Goal: Transaction & Acquisition: Book appointment/travel/reservation

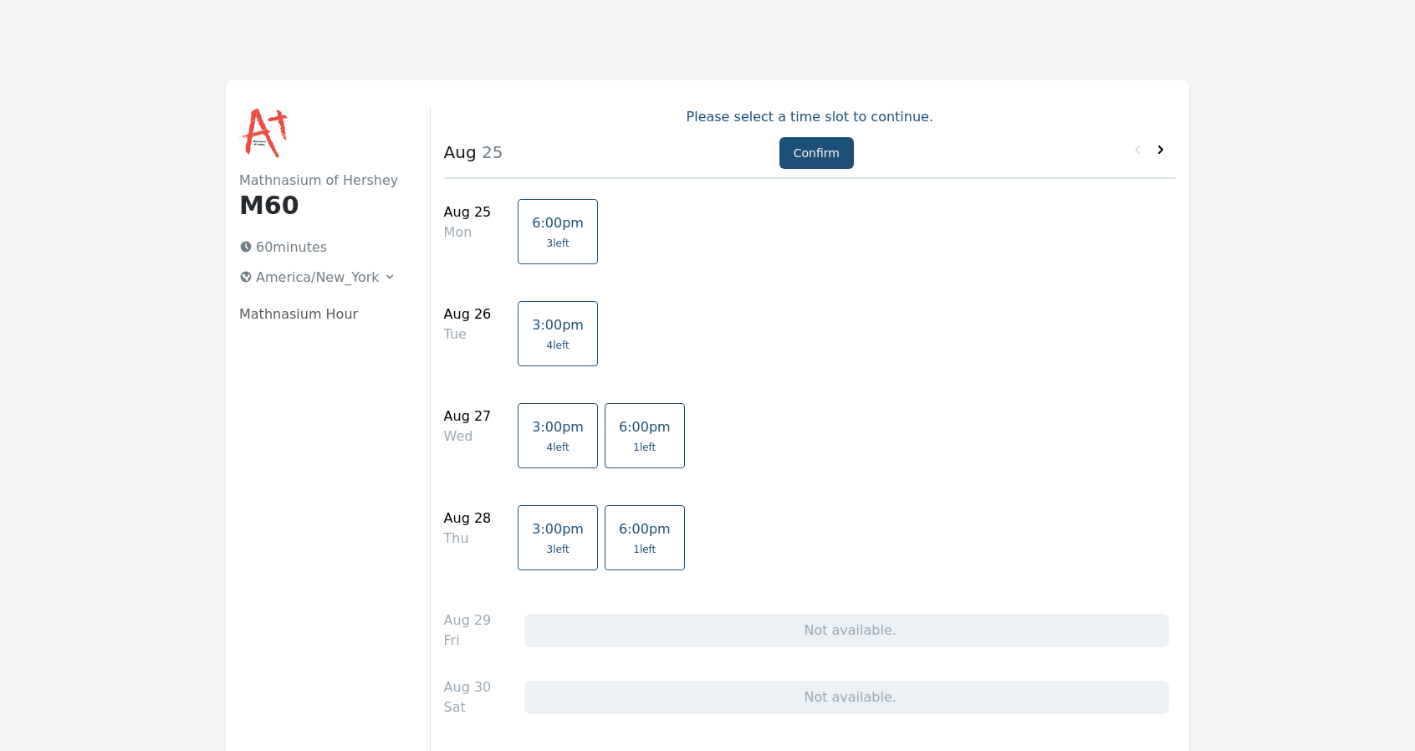
click at [1156, 156] on icon at bounding box center [1161, 149] width 17 height 17
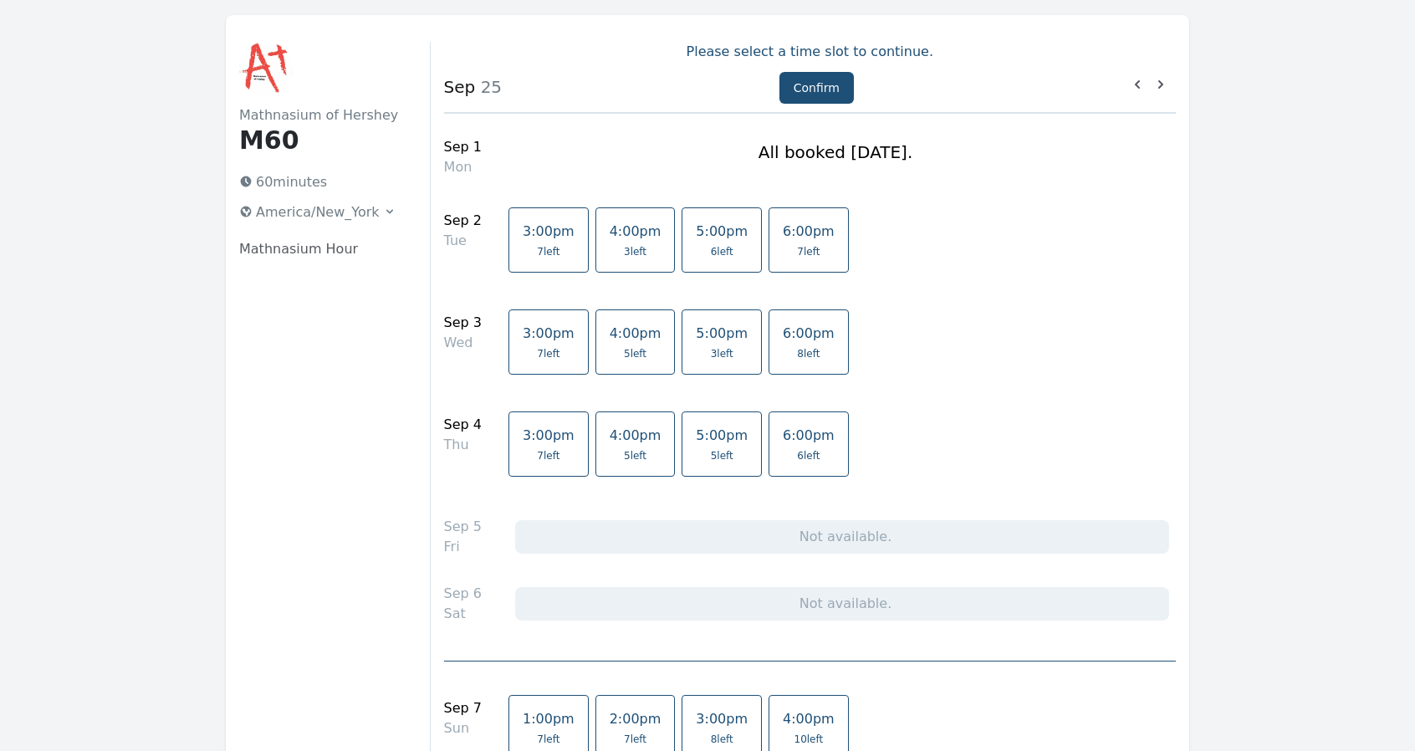
scroll to position [167, 0]
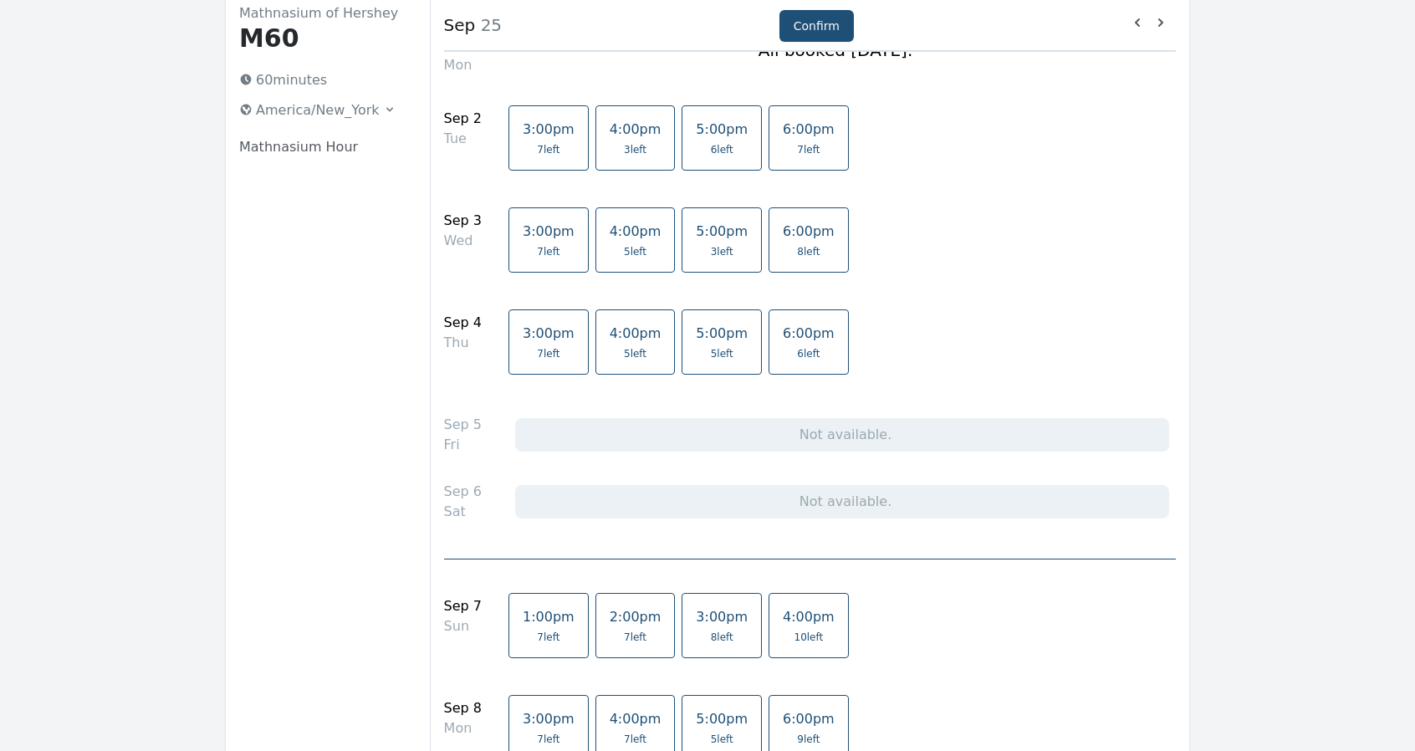
click at [624, 154] on span "3 left" at bounding box center [635, 149] width 23 height 13
click at [624, 249] on span "5 left" at bounding box center [635, 251] width 23 height 13
click at [624, 350] on span "5 left" at bounding box center [635, 353] width 23 height 13
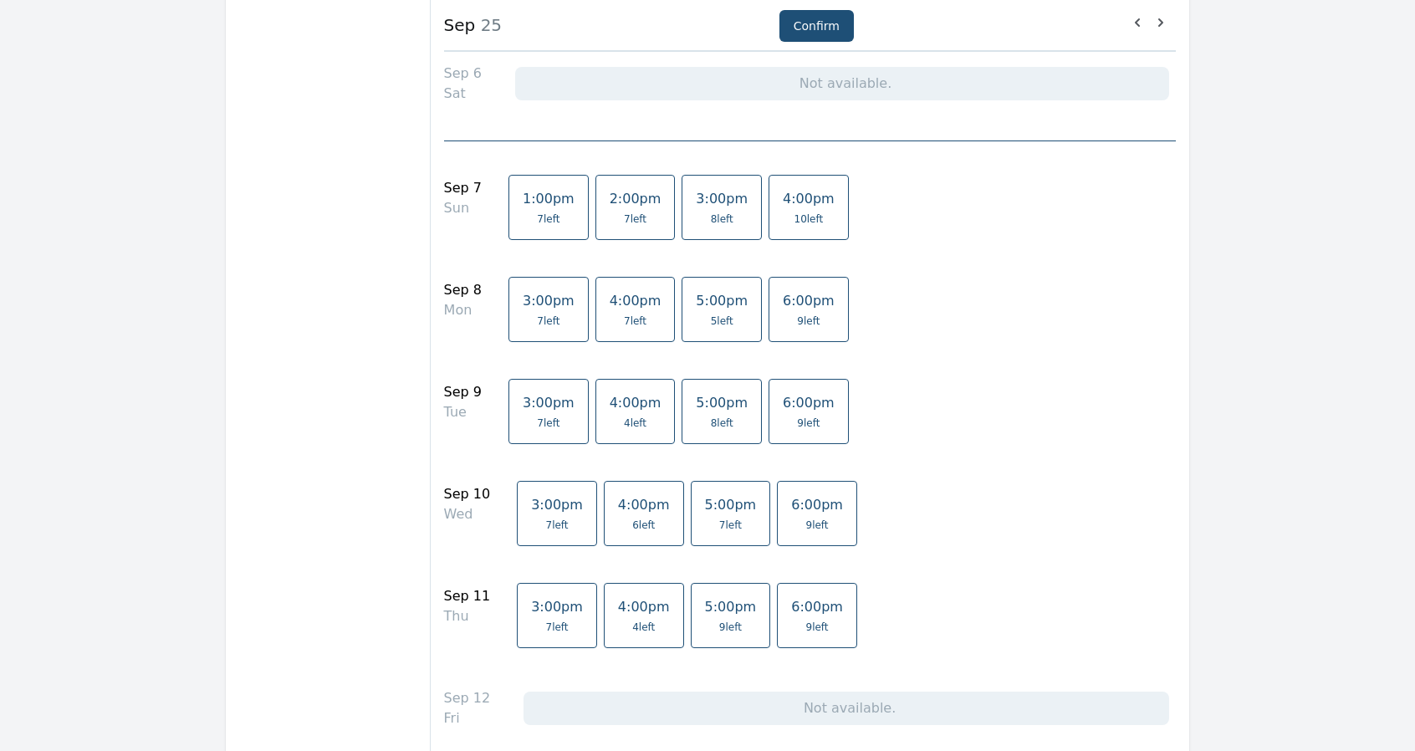
scroll to position [669, 0]
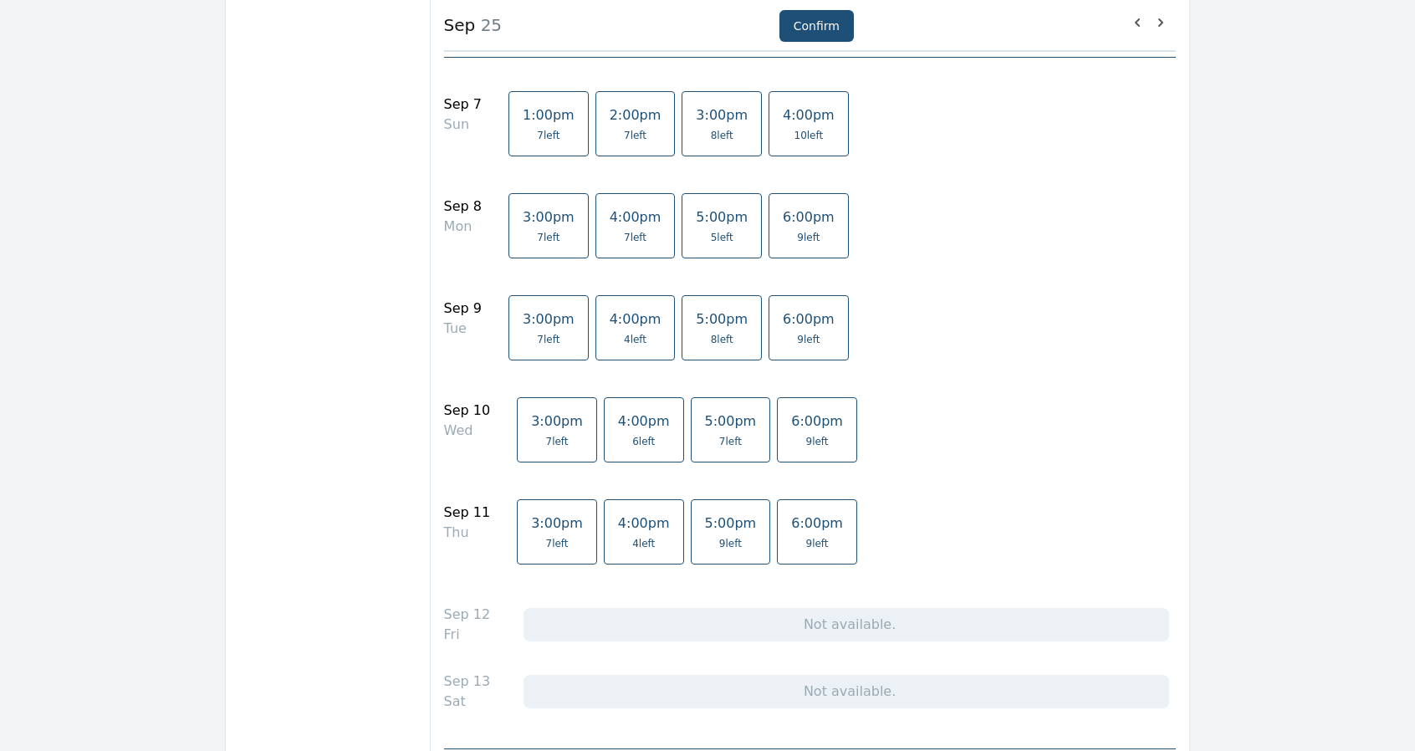
click at [627, 333] on span "4 left" at bounding box center [636, 339] width 52 height 13
click at [632, 435] on span "6 left" at bounding box center [643, 441] width 23 height 13
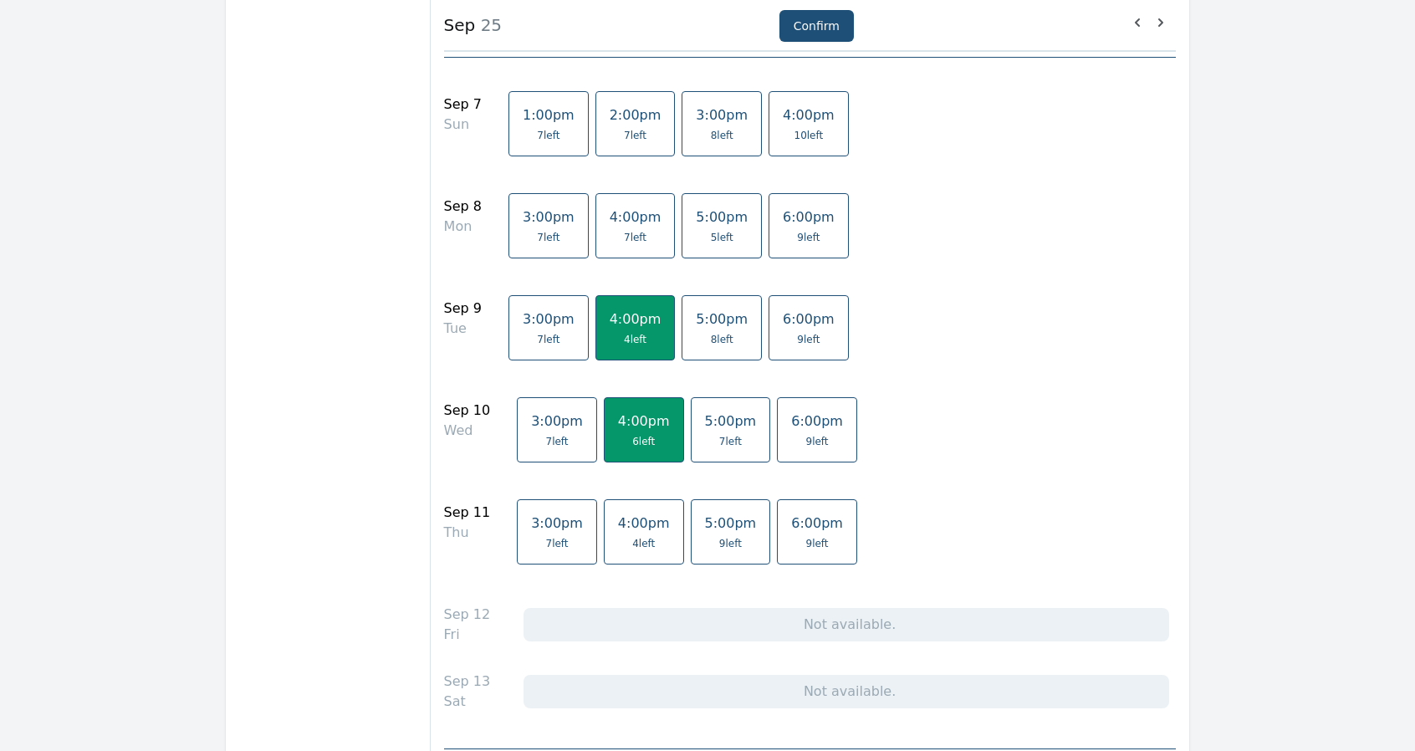
click at [632, 537] on span "4 left" at bounding box center [643, 543] width 23 height 13
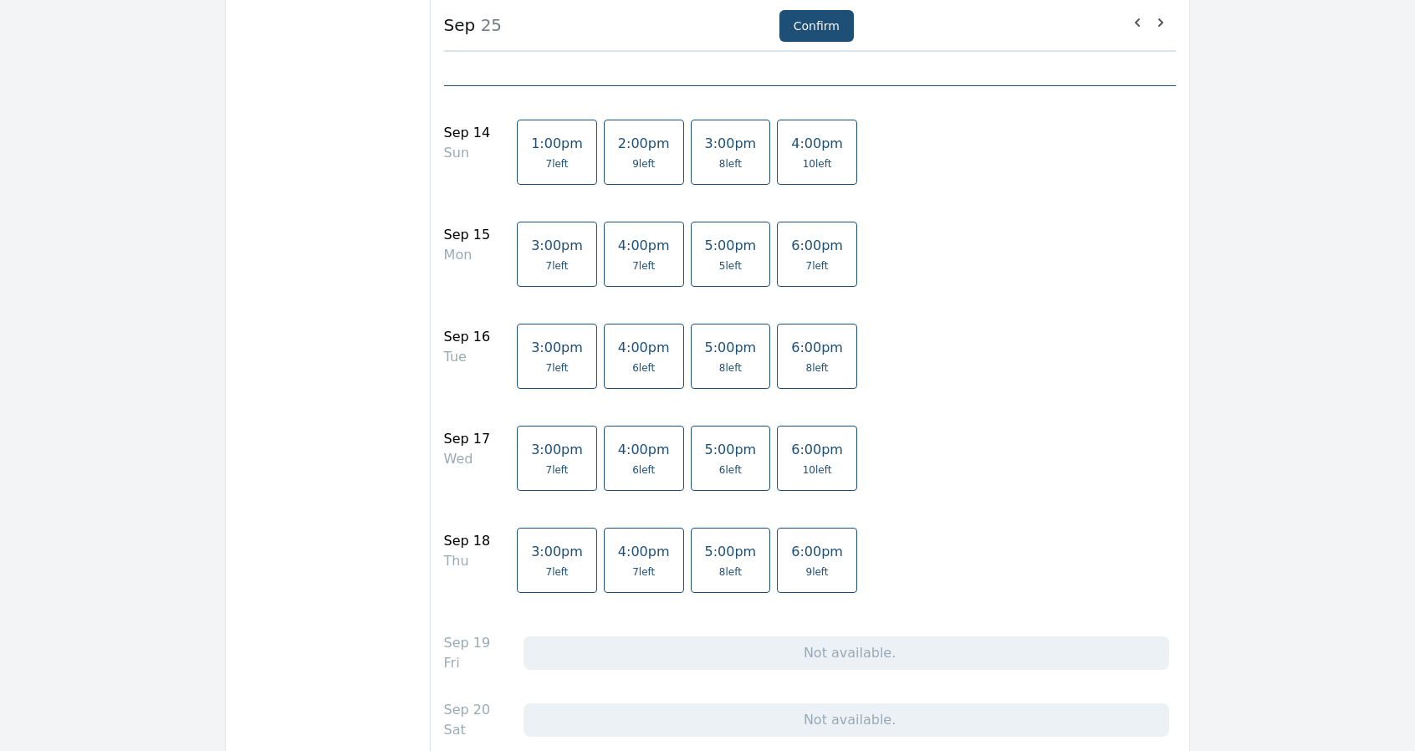
scroll to position [1338, 0]
click at [632, 355] on span "6 left" at bounding box center [643, 361] width 23 height 13
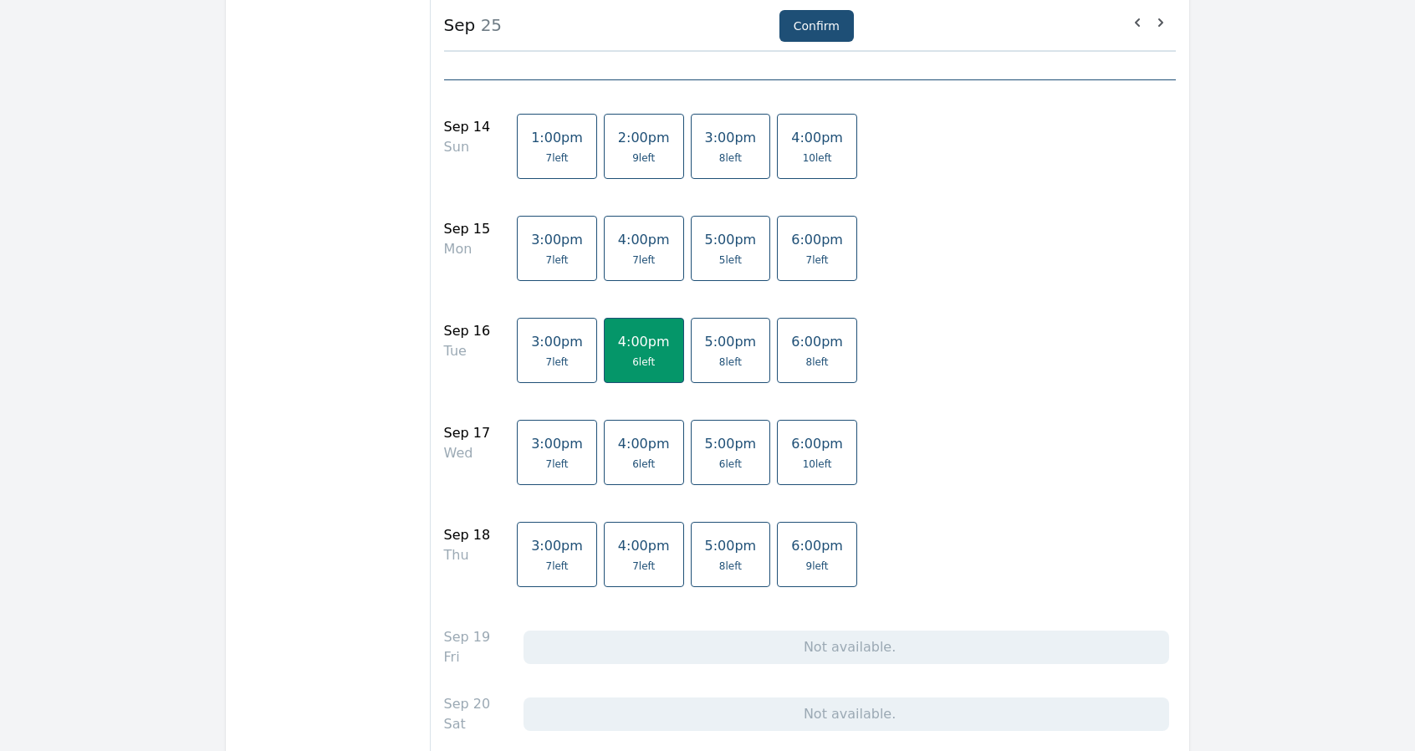
click at [632, 457] on span "6 left" at bounding box center [643, 463] width 23 height 13
click at [632, 560] on span "7 left" at bounding box center [643, 566] width 23 height 13
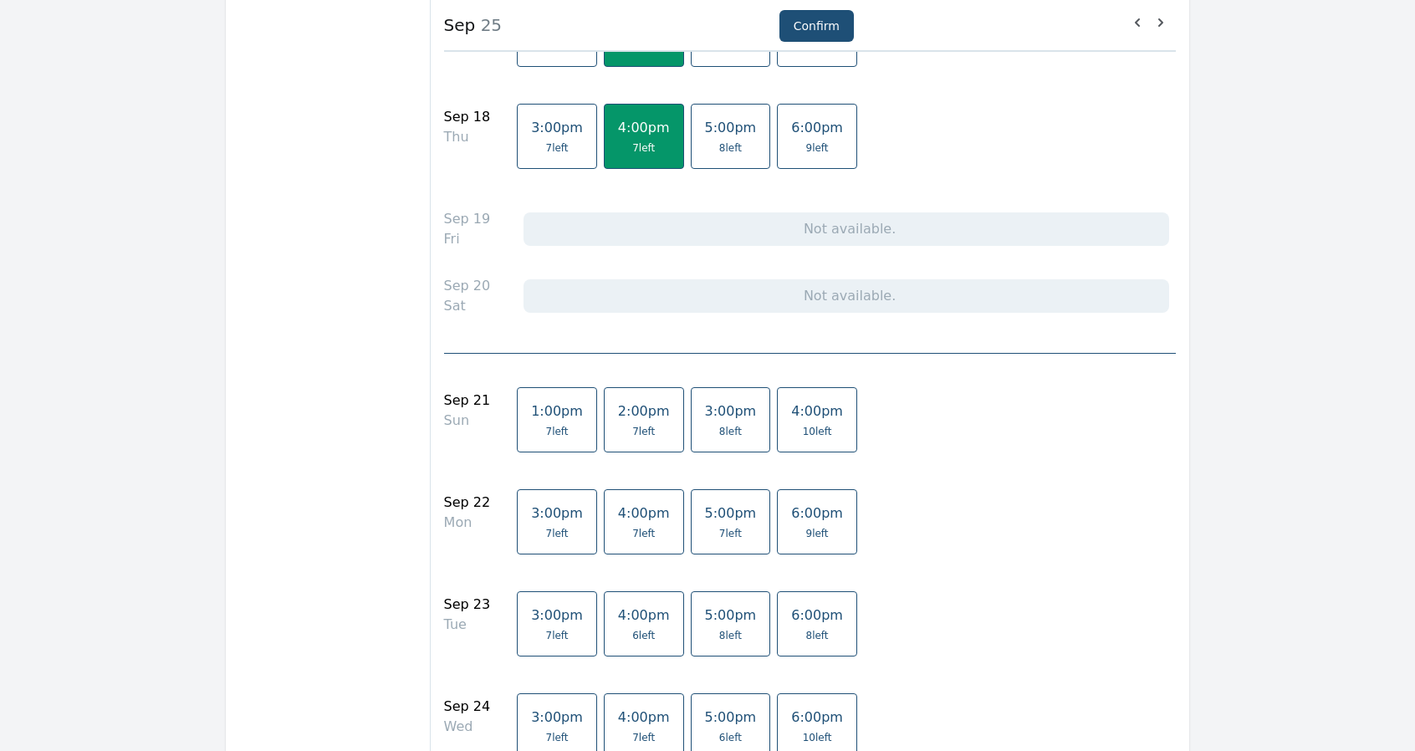
scroll to position [2007, 0]
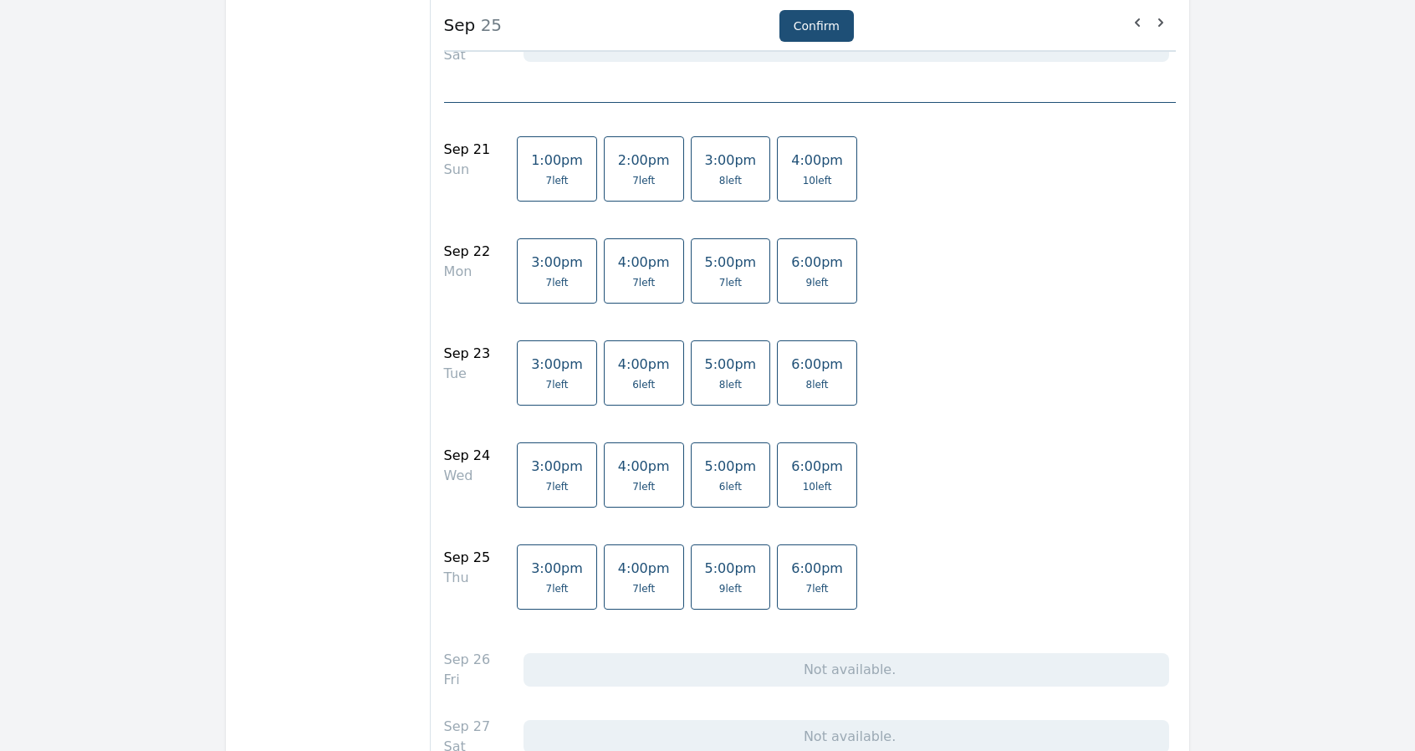
click at [624, 367] on link "4:00pm 6 left" at bounding box center [644, 372] width 80 height 65
click at [627, 458] on span "4:00pm" at bounding box center [644, 466] width 52 height 16
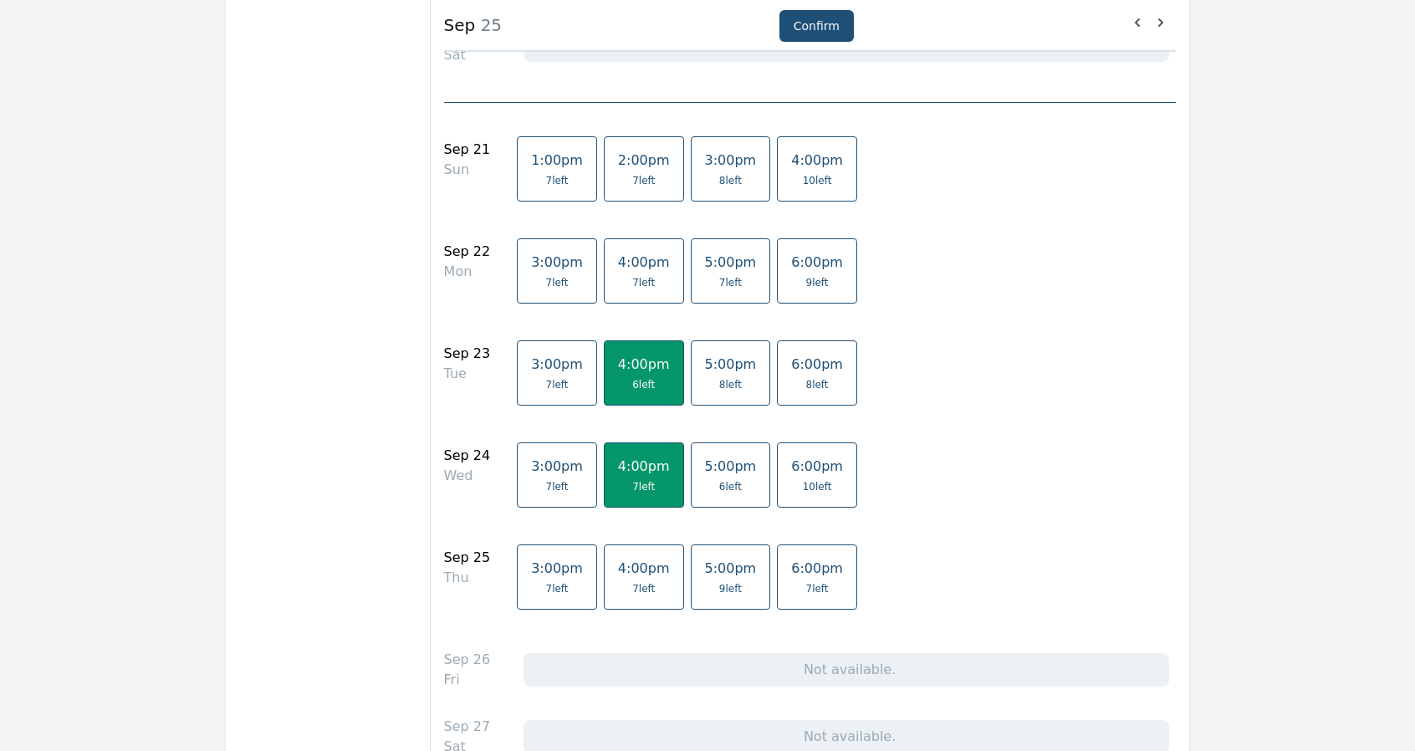
click at [619, 562] on span "4:00pm" at bounding box center [644, 568] width 52 height 16
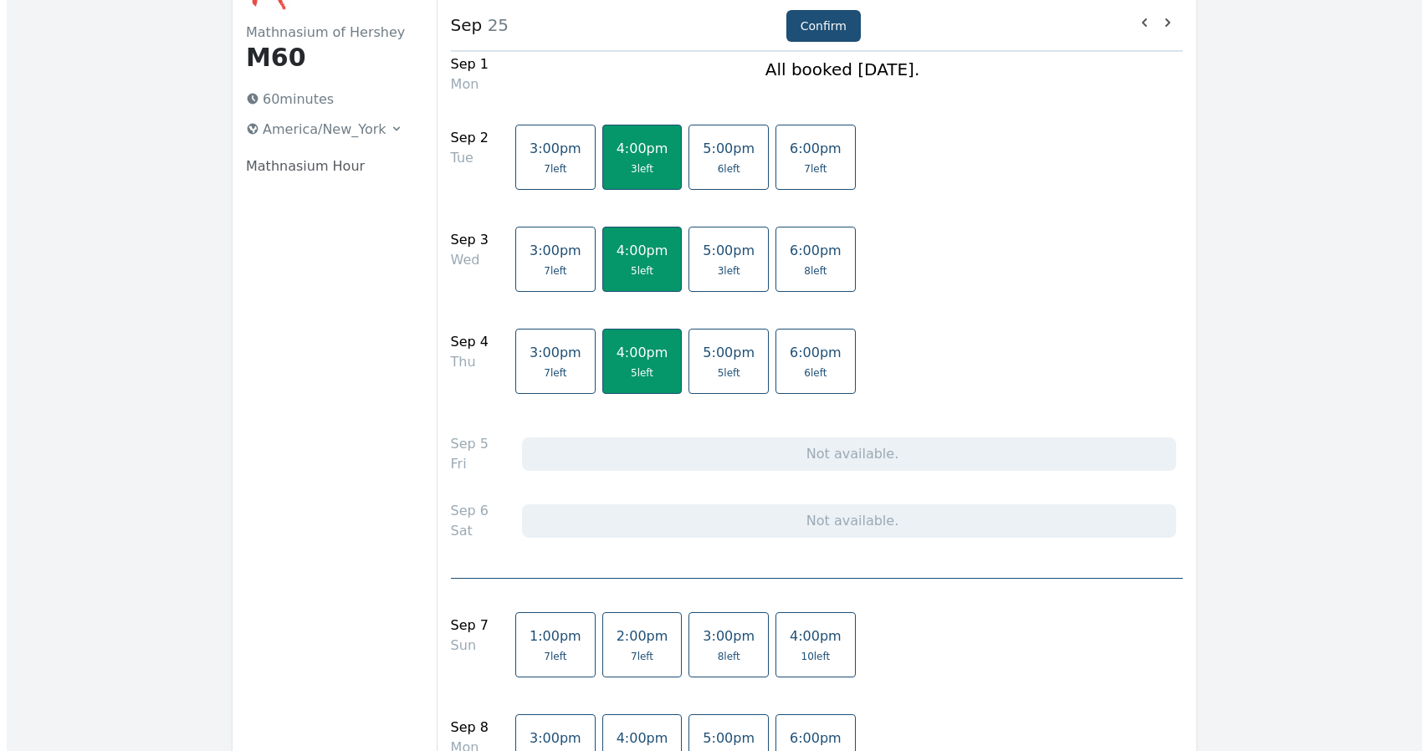
scroll to position [0, 0]
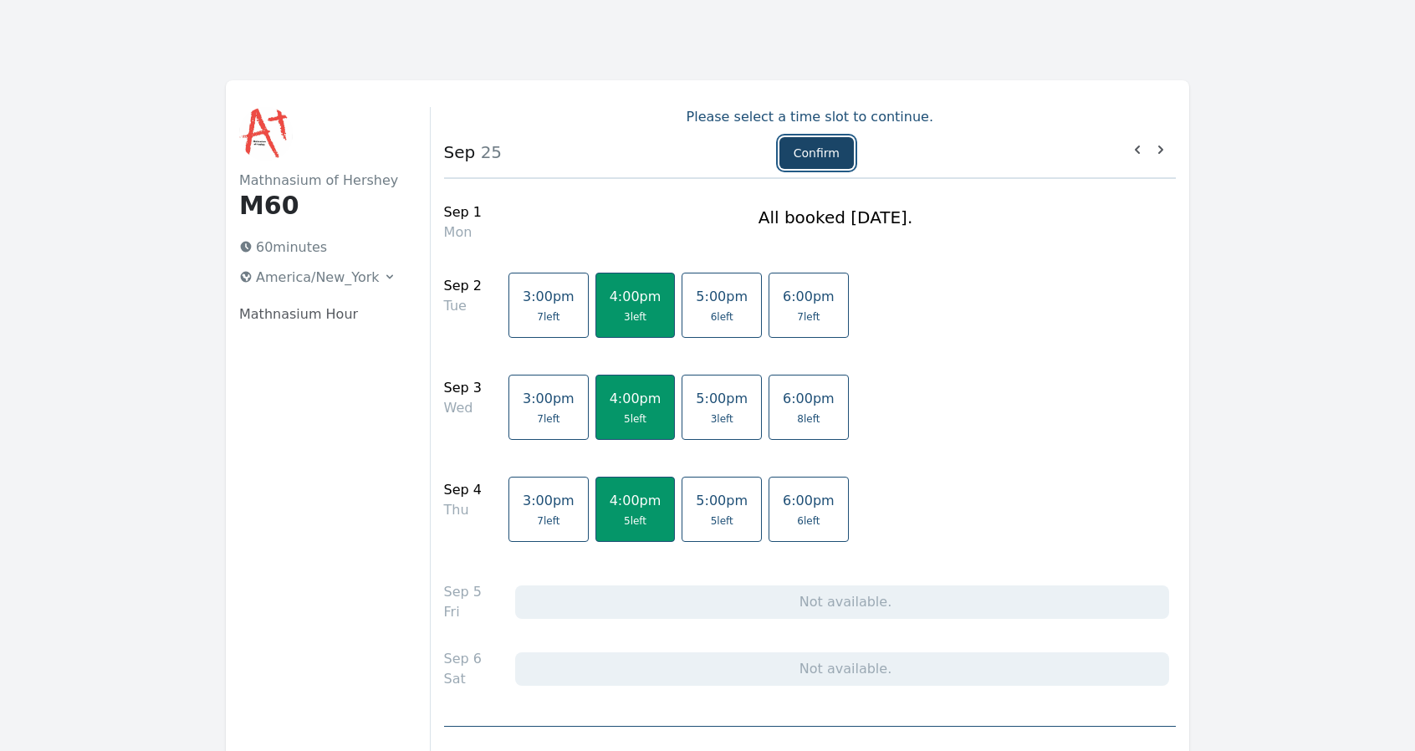
click at [815, 155] on button "Confirm" at bounding box center [816, 153] width 74 height 32
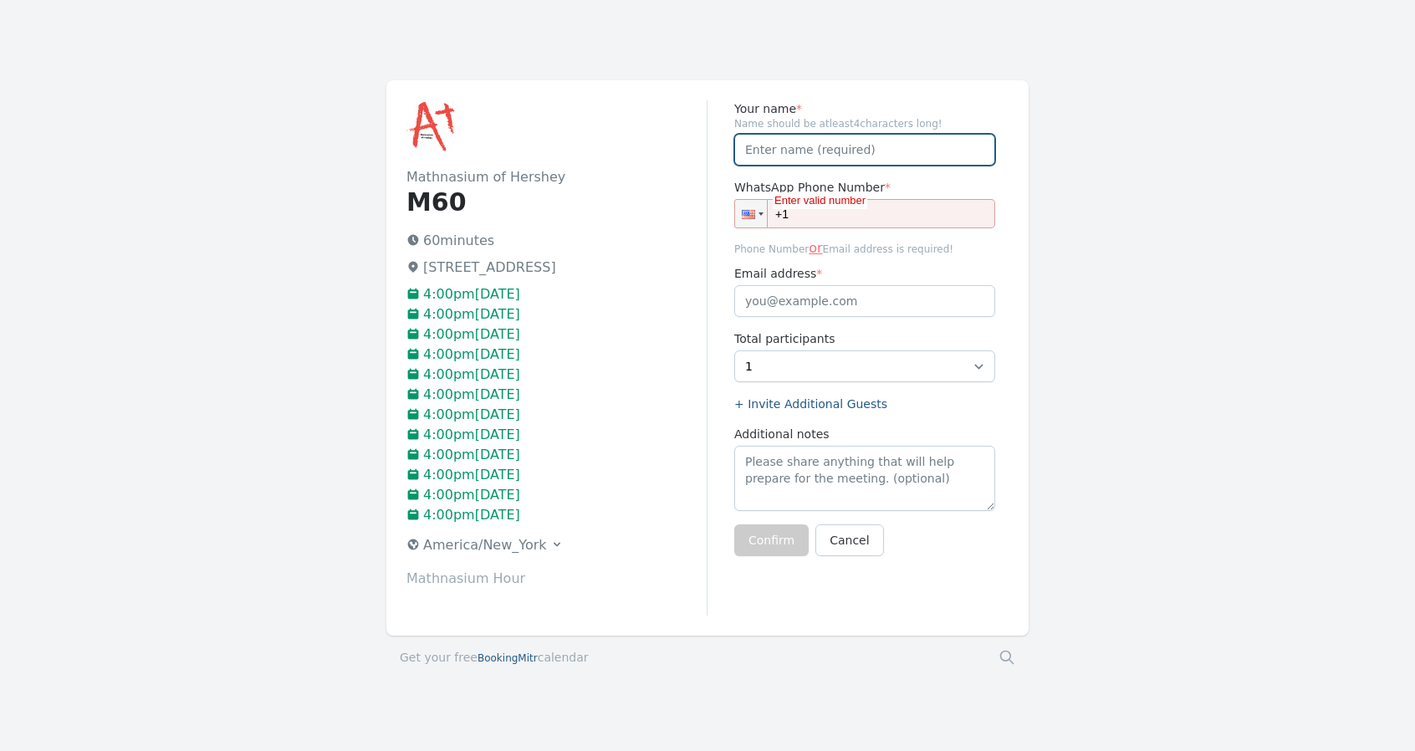
click at [798, 153] on input "Your name *" at bounding box center [864, 150] width 261 height 32
click at [910, 221] on input "+1" at bounding box center [864, 213] width 261 height 29
drag, startPoint x: 763, startPoint y: 151, endPoint x: 728, endPoint y: 152, distance: 34.3
click at [728, 152] on div "Your name * Name should be atleast 4 characters long! [PERSON_NAME] WhatsApp Ph…" at bounding box center [858, 357] width 301 height 515
click at [843, 222] on input "+1" at bounding box center [864, 213] width 261 height 29
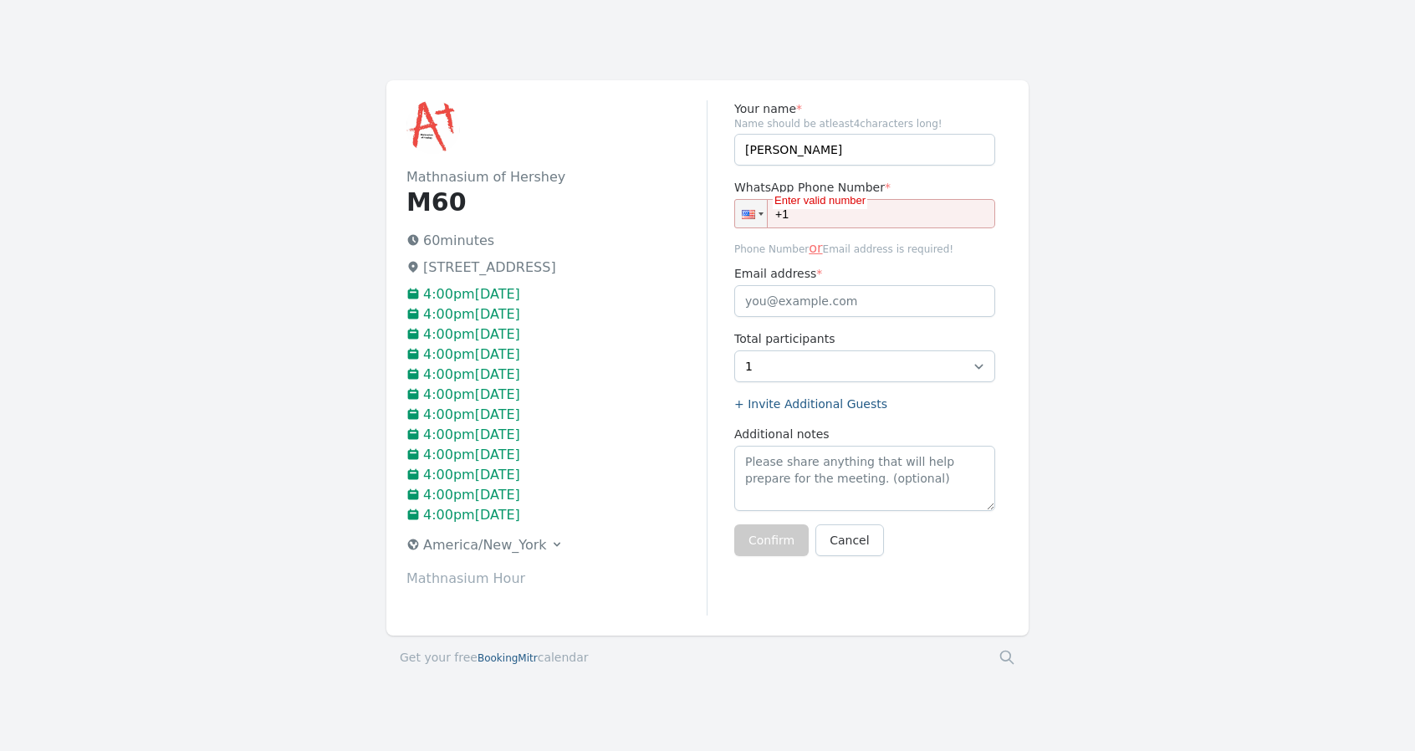
click at [1086, 199] on div "[GEOGRAPHIC_DATA] 60 minutes [STREET_ADDRESS] 4:00pm[DATE] 4:00pm[DATE] 4:00pm[…" at bounding box center [707, 384] width 1415 height 609
click at [935, 217] on input "+1" at bounding box center [864, 213] width 261 height 29
drag, startPoint x: 830, startPoint y: 150, endPoint x: 656, endPoint y: 160, distance: 174.3
click at [656, 160] on div "[GEOGRAPHIC_DATA] 60 minutes [STREET_ADDRESS] 4:00pm[DATE] 4:00pm[DATE] 4:00pm[…" at bounding box center [707, 357] width 642 height 555
type input "[PERSON_NAME]"
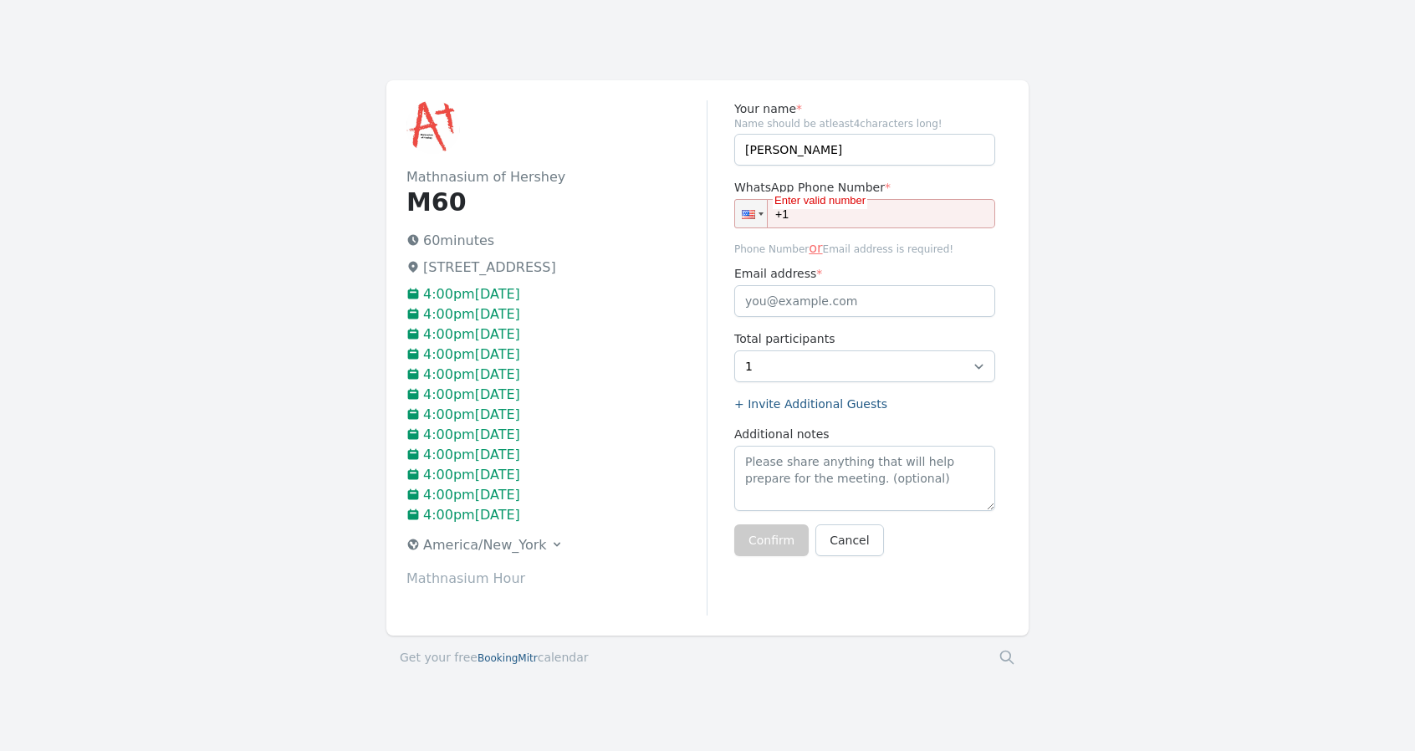
click at [808, 217] on input "+1" at bounding box center [864, 213] width 261 height 29
type input "[PHONE_NUMBER]"
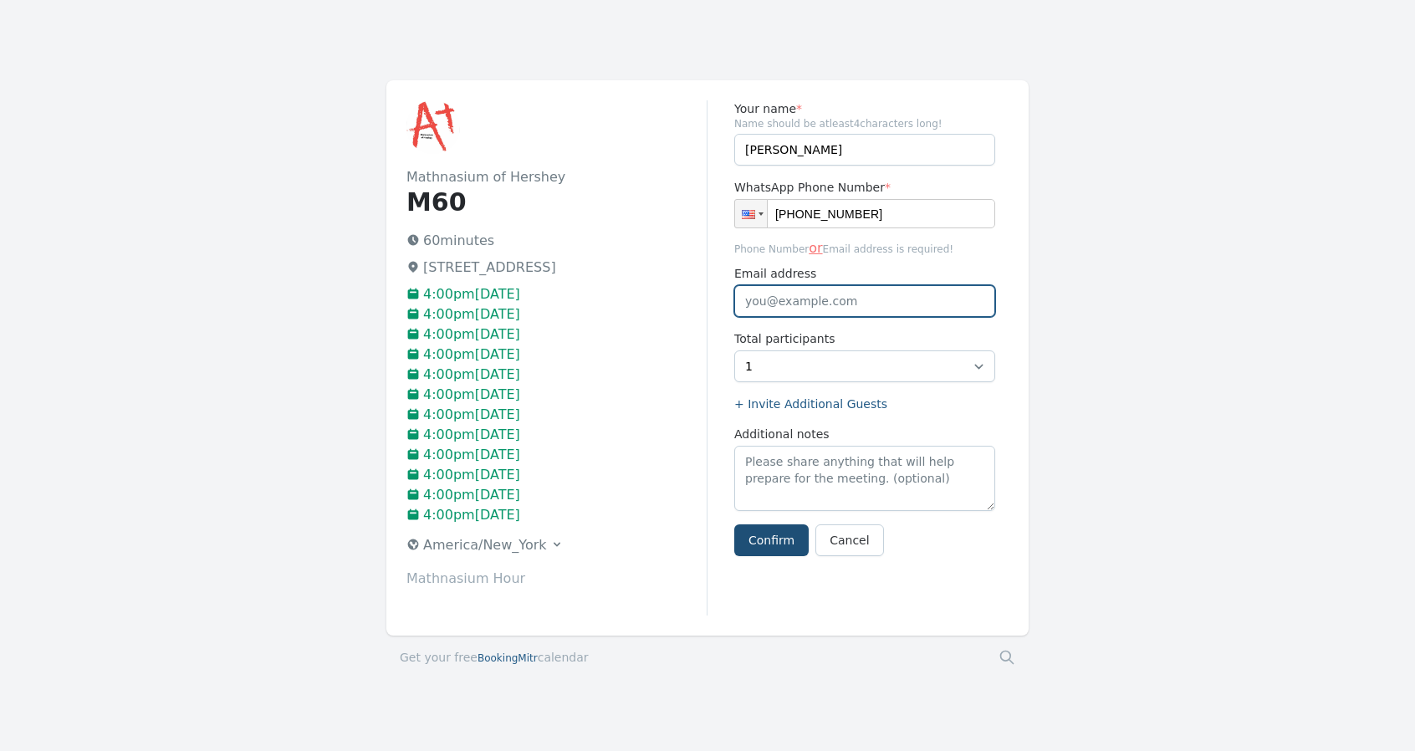
click at [827, 309] on input "Email address" at bounding box center [864, 301] width 261 height 32
type input "[EMAIL_ADDRESS][PERSON_NAME][DOMAIN_NAME]"
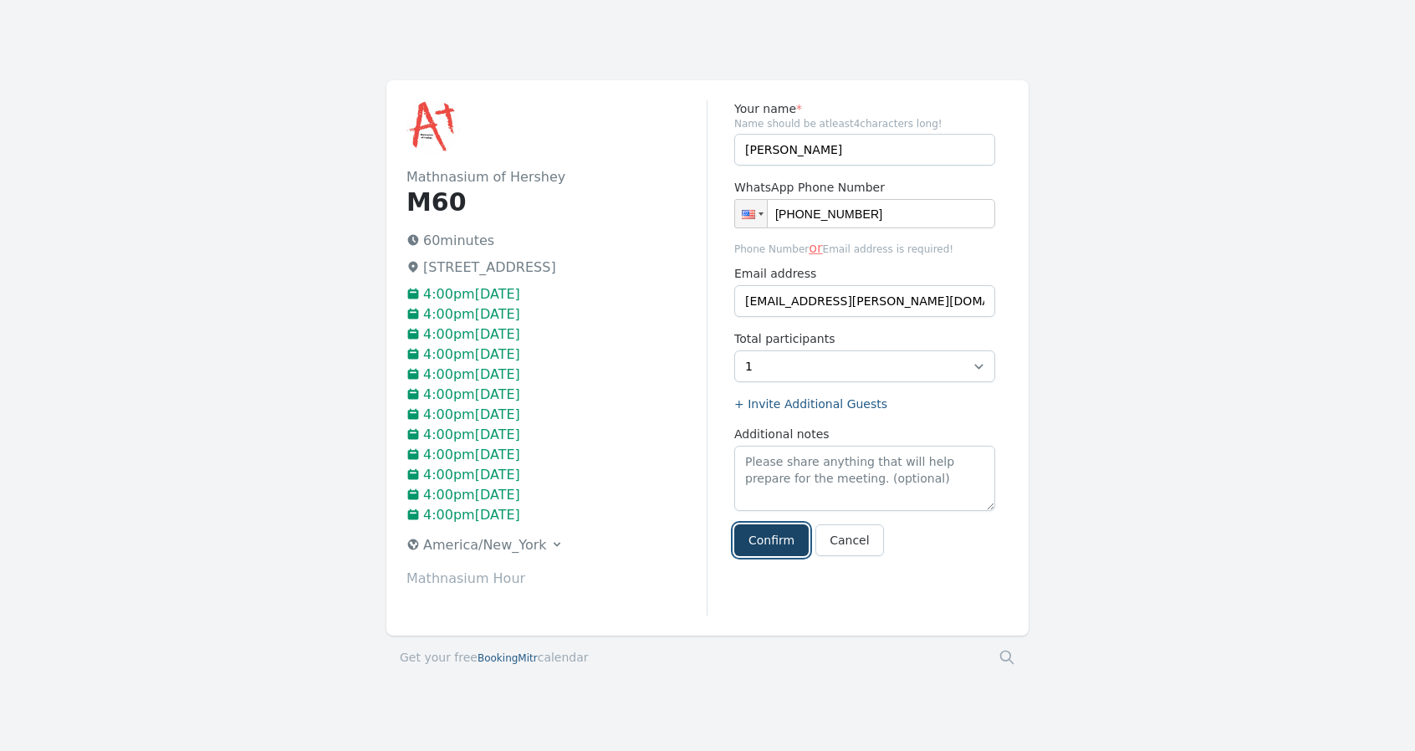
click at [760, 538] on button "Confirm" at bounding box center [771, 540] width 74 height 32
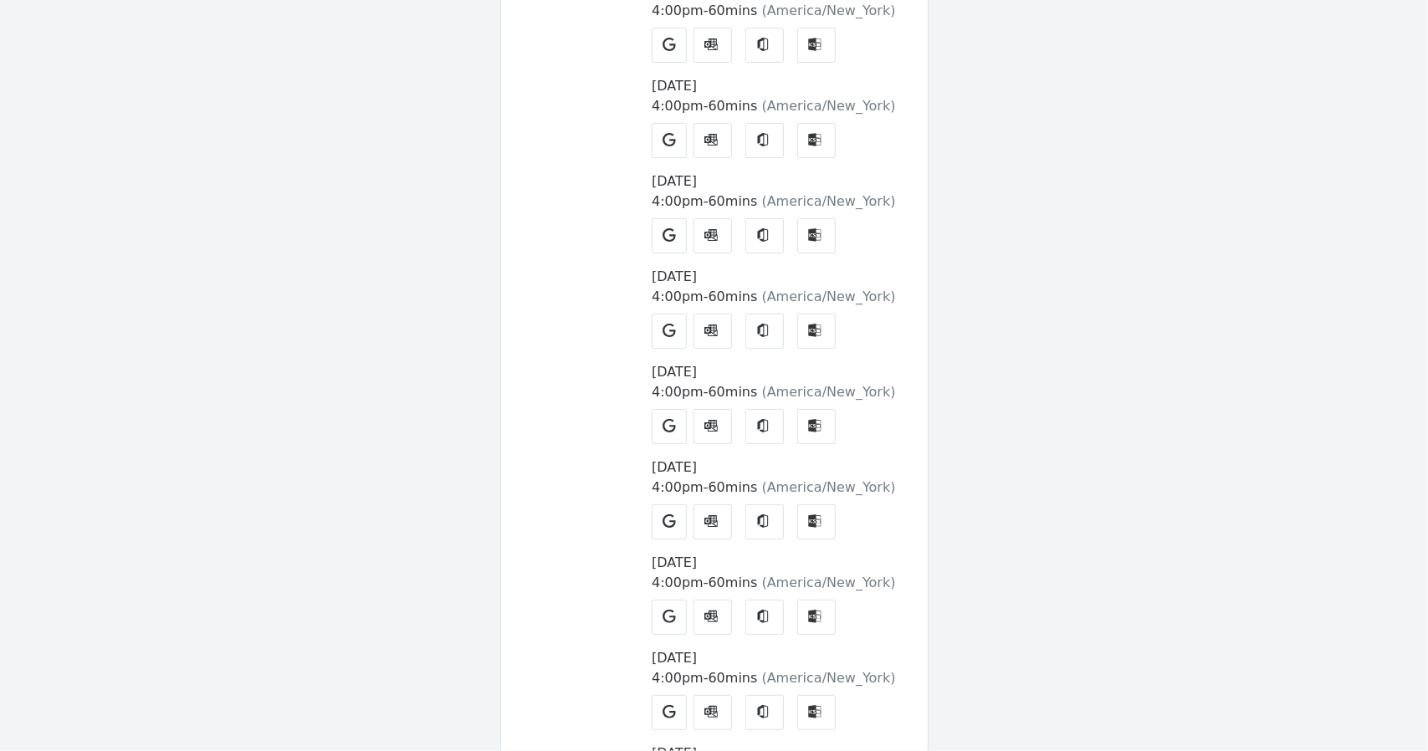
scroll to position [804, 0]
